Goal: Information Seeking & Learning: Learn about a topic

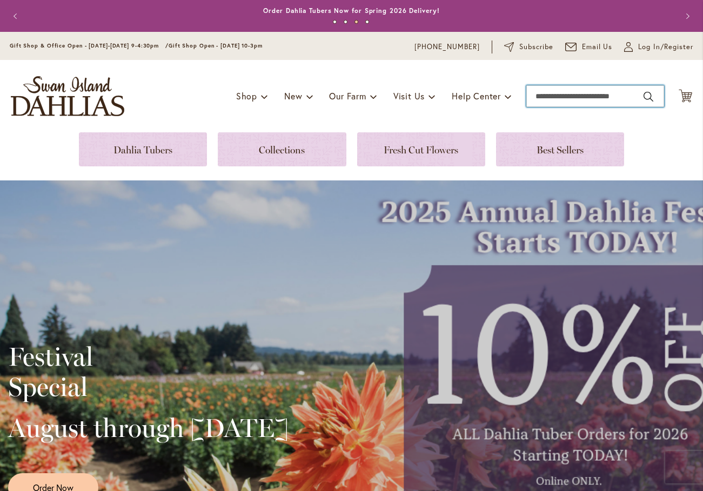
click at [536, 94] on input "Search" at bounding box center [595, 96] width 138 height 22
click at [566, 97] on input "Search" at bounding box center [595, 96] width 138 height 22
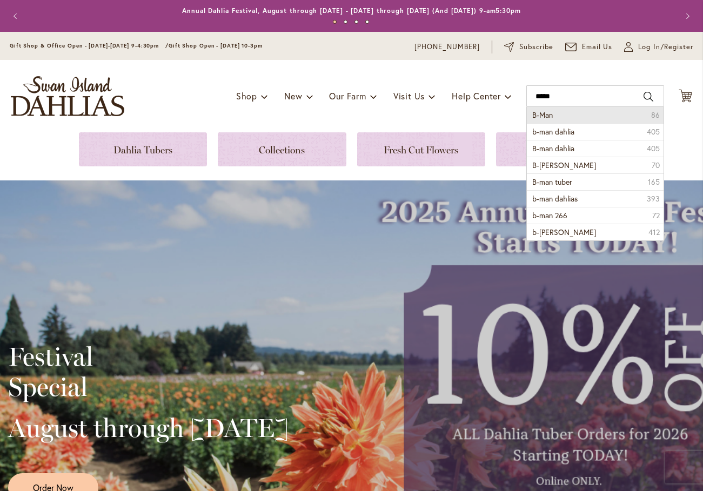
click at [536, 117] on span "B-Man" at bounding box center [542, 115] width 21 height 10
type input "*****"
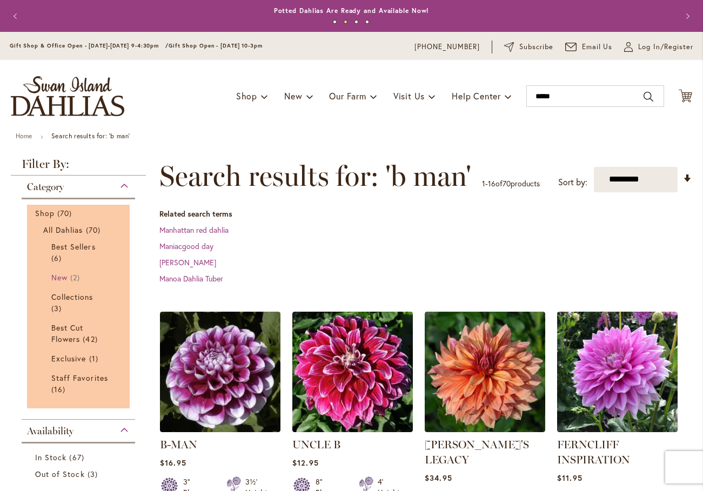
click at [53, 275] on span "New" at bounding box center [59, 277] width 16 height 10
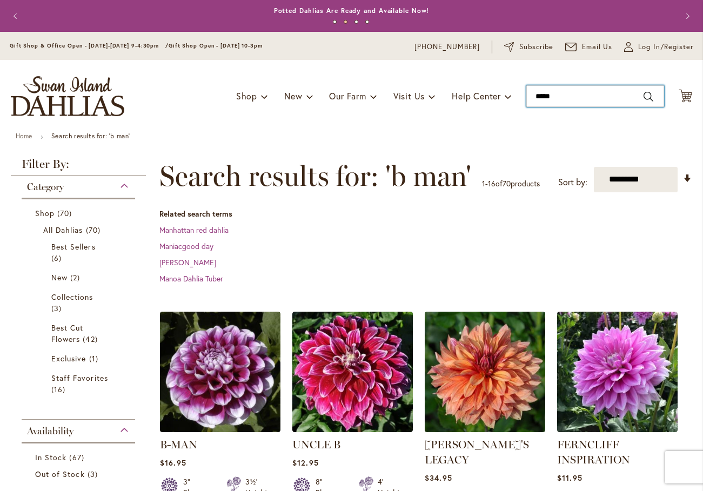
type input "*****"
drag, startPoint x: 554, startPoint y: 95, endPoint x: 518, endPoint y: 96, distance: 36.8
click at [518, 96] on div "Toggle Nav Shop Dahlia Tubers Collections Fresh Cut Dahlias Gardening Supplies …" at bounding box center [351, 96] width 703 height 72
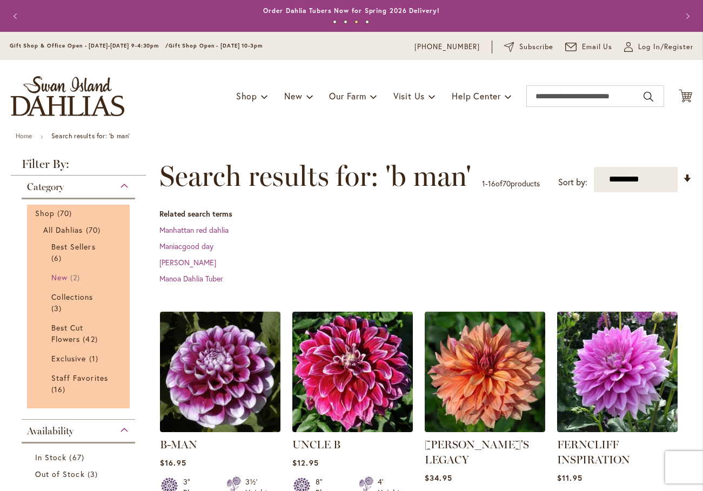
click at [59, 273] on span "New" at bounding box center [59, 277] width 16 height 10
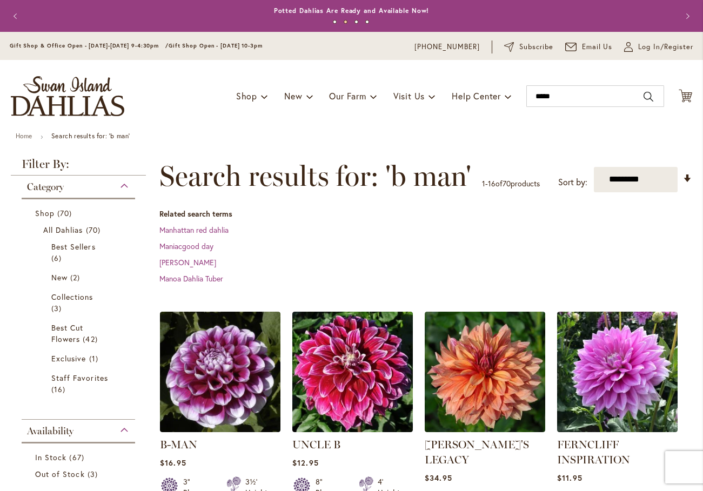
click at [58, 85] on img "store logo" at bounding box center [67, 96] width 113 height 40
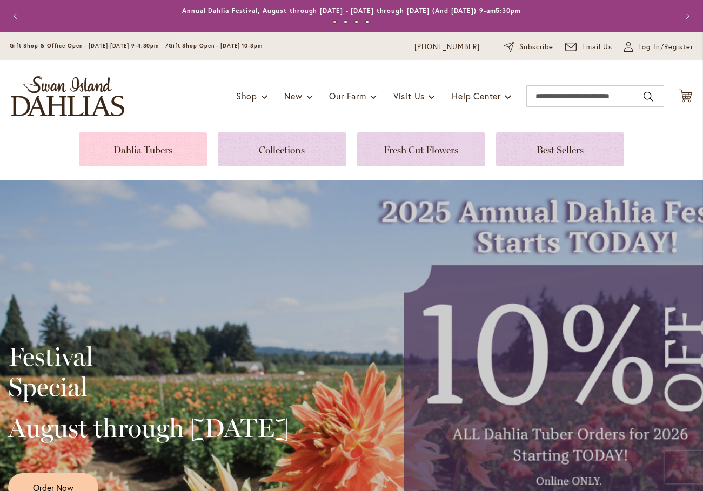
click at [135, 145] on link at bounding box center [143, 149] width 128 height 34
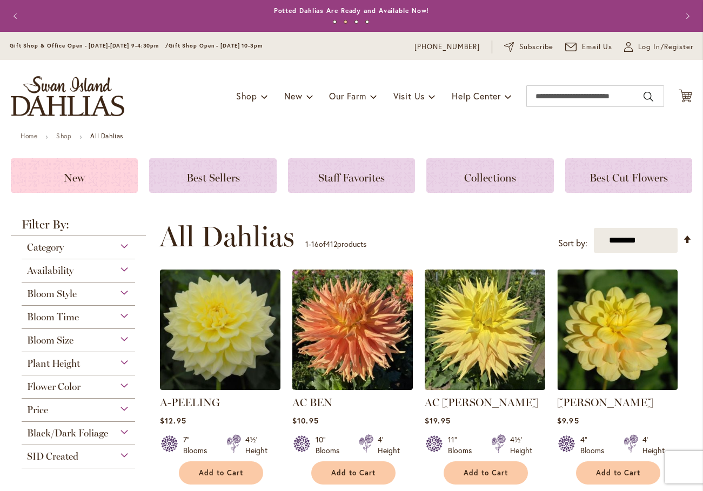
click at [75, 176] on span "New" at bounding box center [74, 177] width 21 height 13
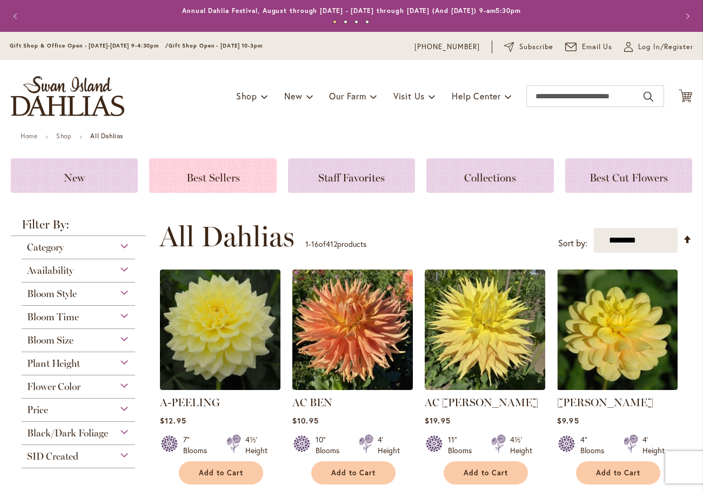
click at [223, 175] on span "Best Sellers" at bounding box center [212, 177] width 53 height 13
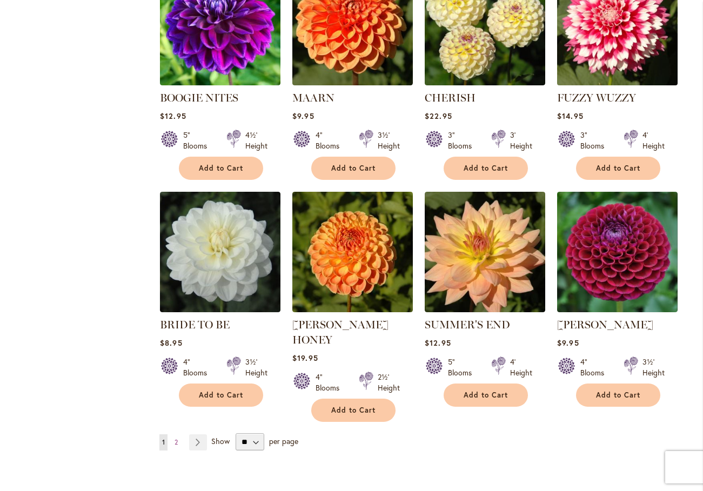
scroll to position [757, 0]
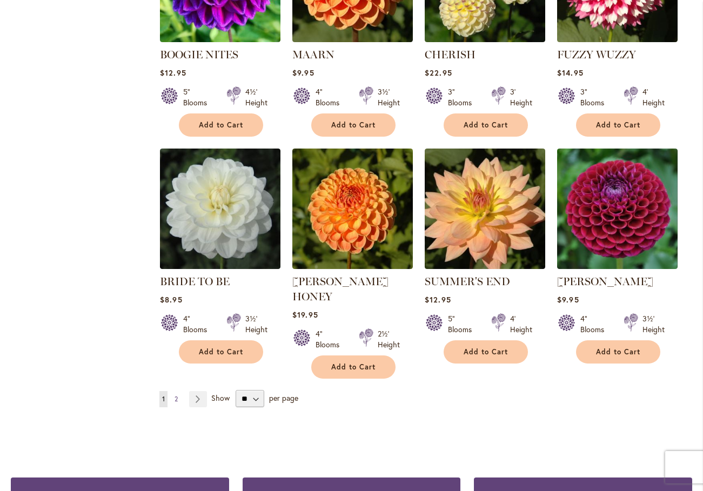
click at [175, 395] on span "2" at bounding box center [176, 399] width 3 height 8
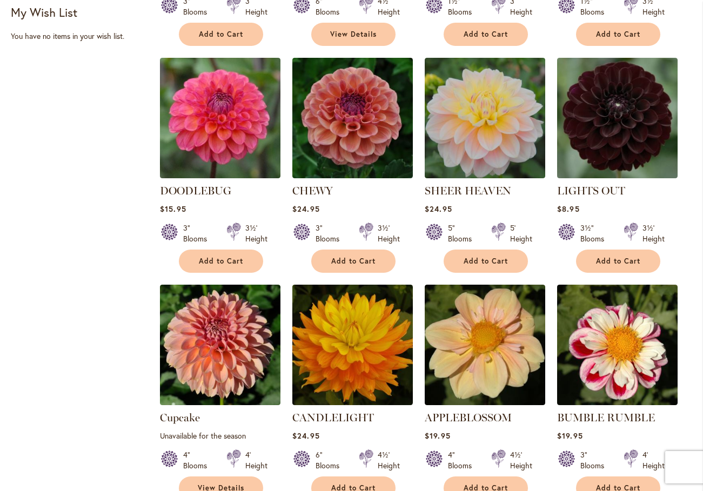
scroll to position [54, 0]
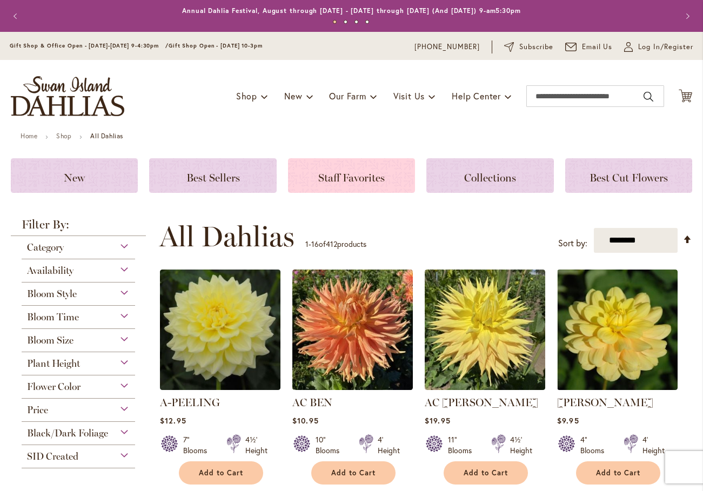
click at [350, 174] on span "Staff Favorites" at bounding box center [351, 177] width 66 height 13
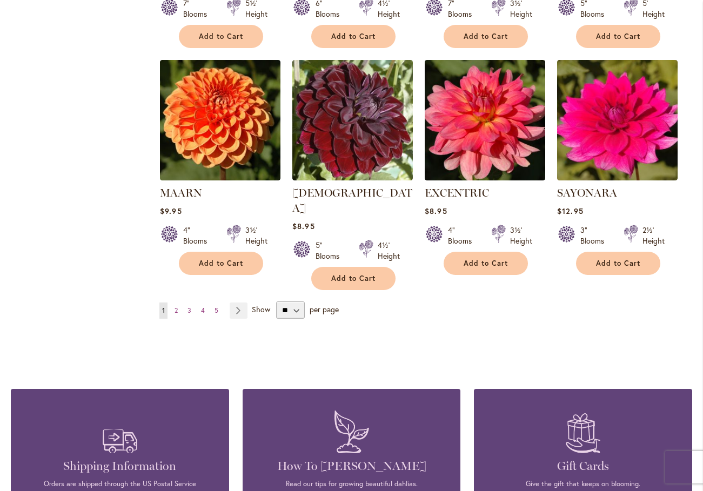
scroll to position [865, 0]
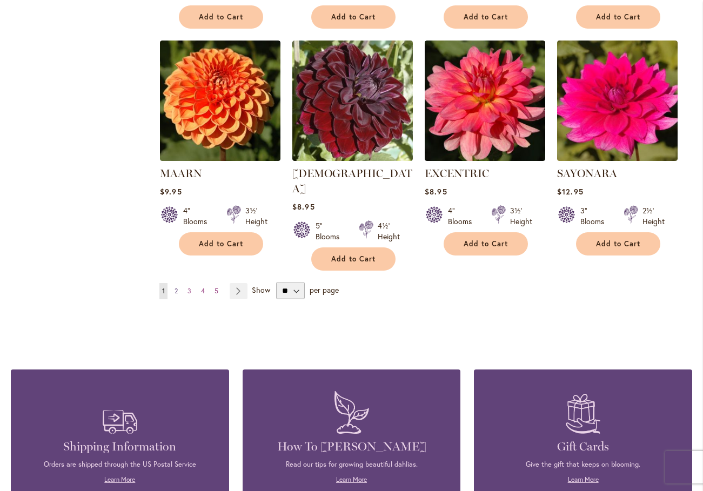
click at [177, 287] on span "2" at bounding box center [176, 291] width 3 height 8
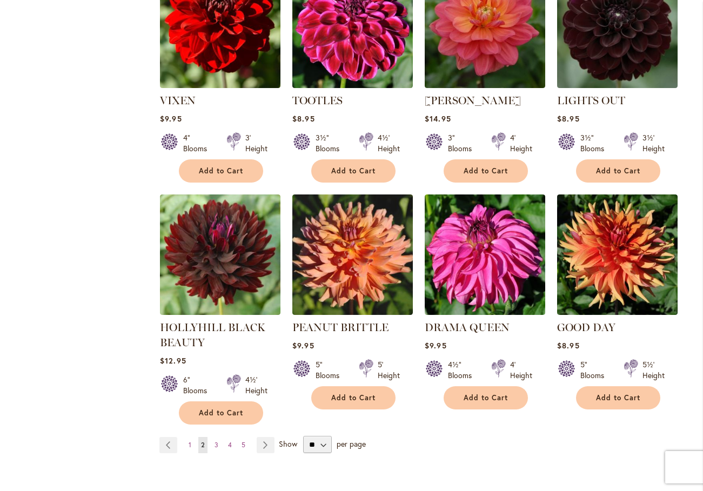
scroll to position [757, 0]
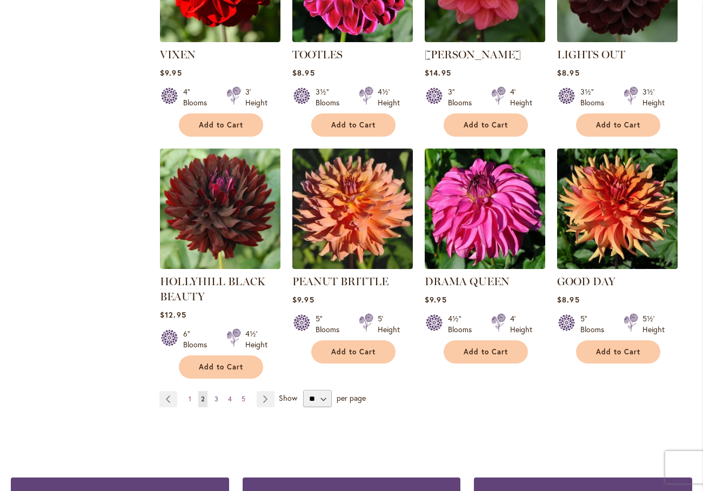
click at [215, 395] on span "3" at bounding box center [217, 399] width 4 height 8
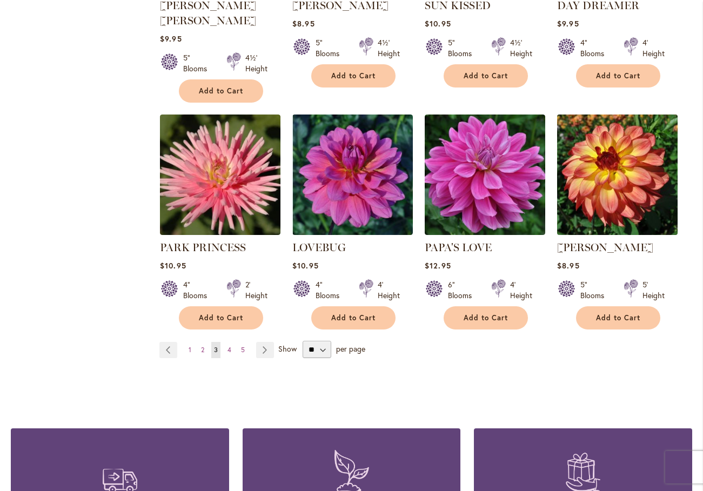
scroll to position [811, 0]
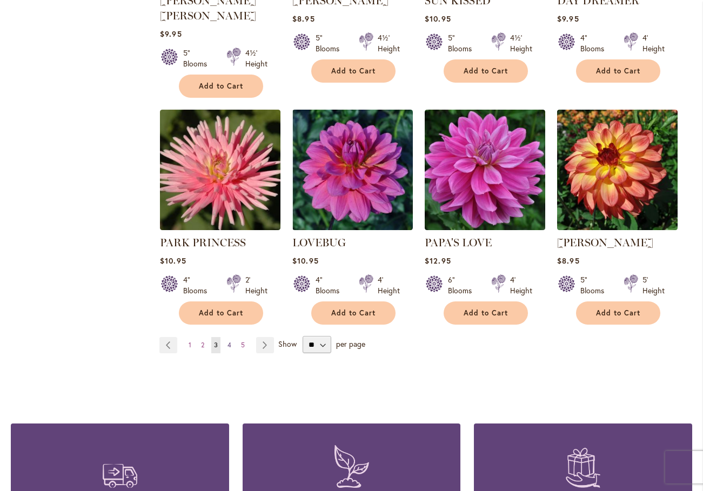
click at [230, 341] on span "4" at bounding box center [230, 345] width 4 height 8
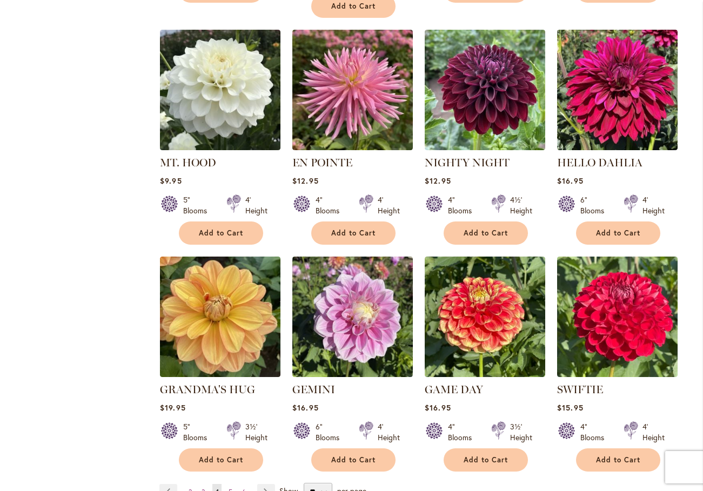
scroll to position [703, 0]
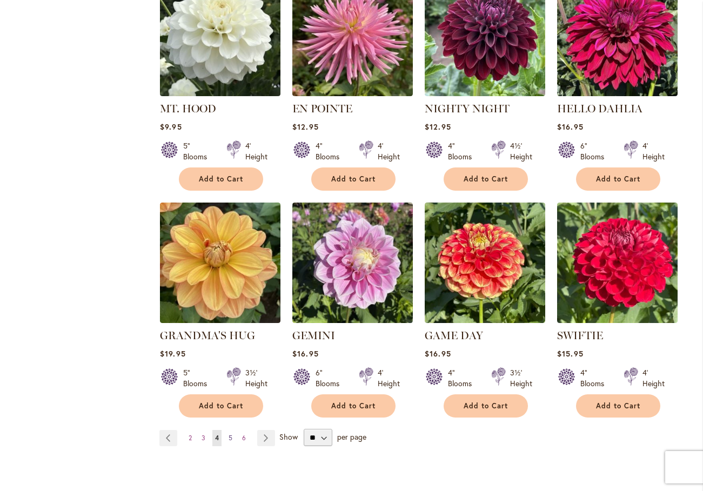
click at [231, 434] on span "5" at bounding box center [231, 438] width 4 height 8
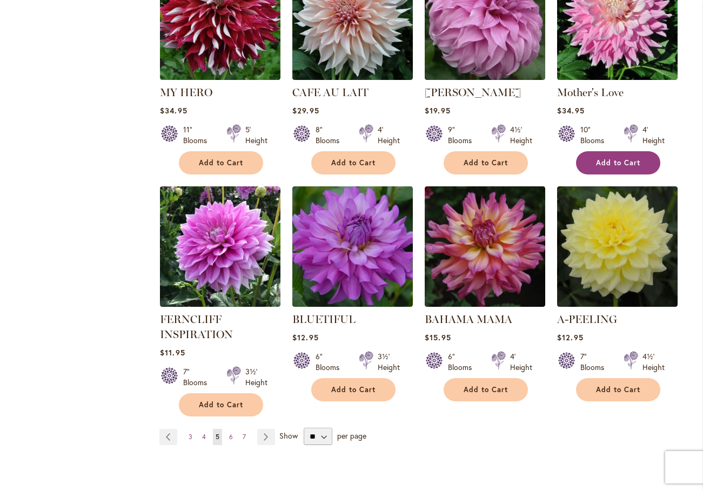
scroll to position [757, 0]
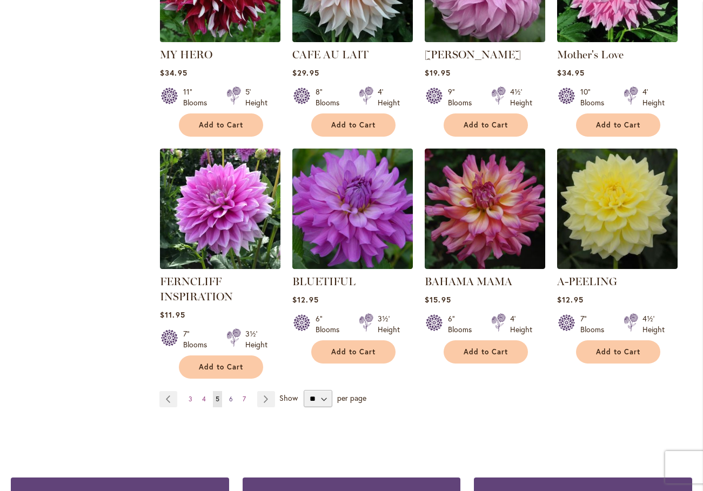
click at [230, 395] on span "6" at bounding box center [231, 399] width 4 height 8
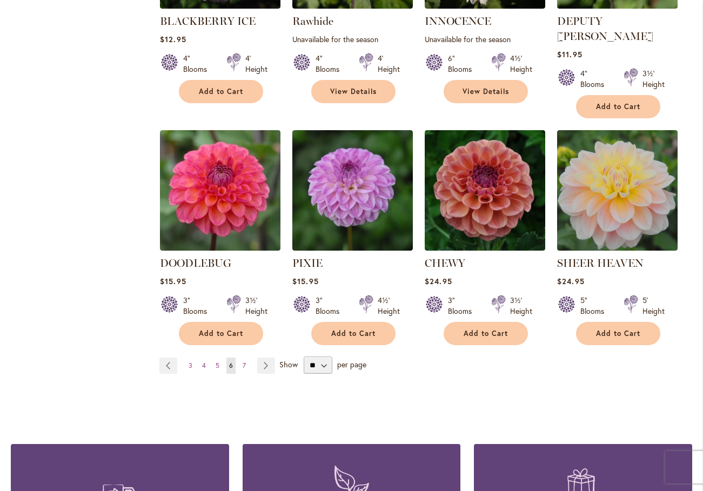
scroll to position [811, 0]
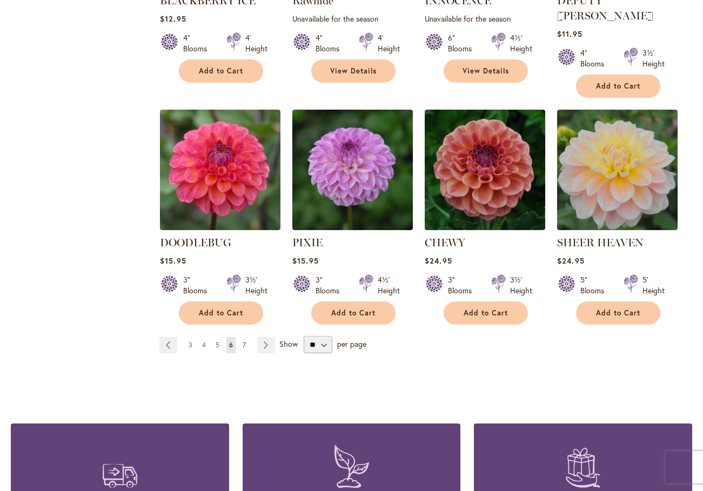
click at [240, 337] on link "Page 7" at bounding box center [244, 345] width 9 height 16
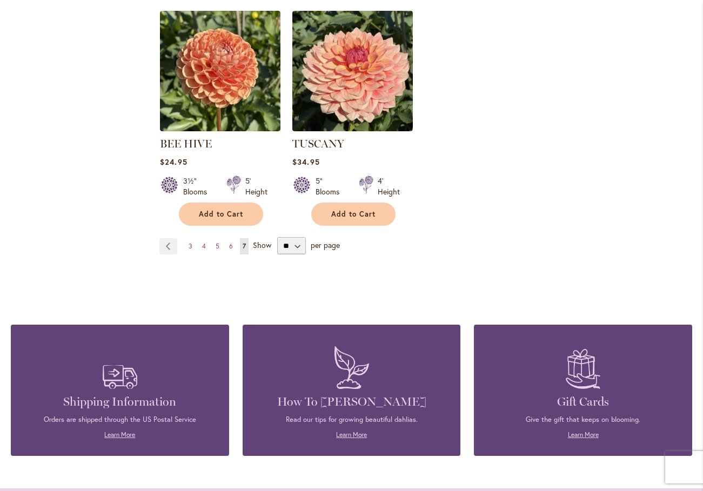
scroll to position [919, 0]
